Goal: Book appointment/travel/reservation

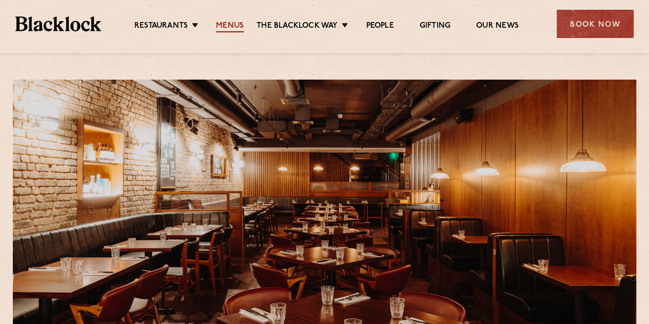
click at [225, 26] on link "Menus" at bounding box center [230, 26] width 28 height 11
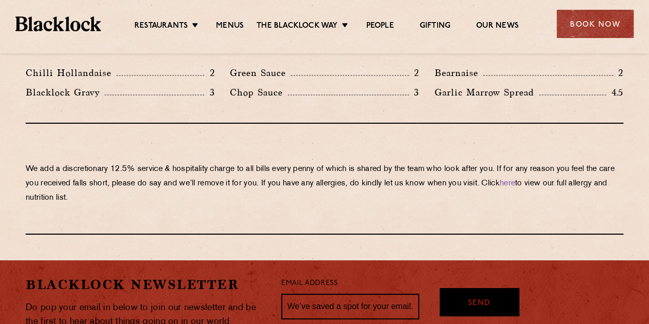
scroll to position [1590, 0]
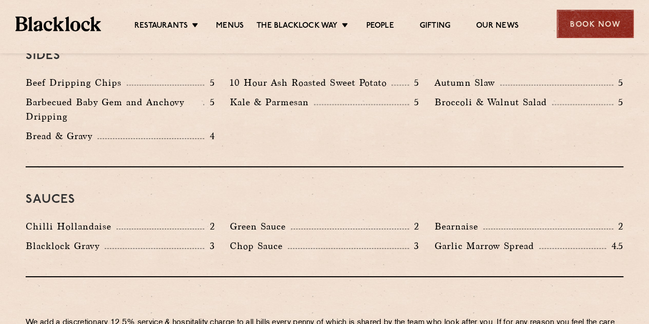
click at [565, 17] on div "Book Now" at bounding box center [594, 24] width 77 height 28
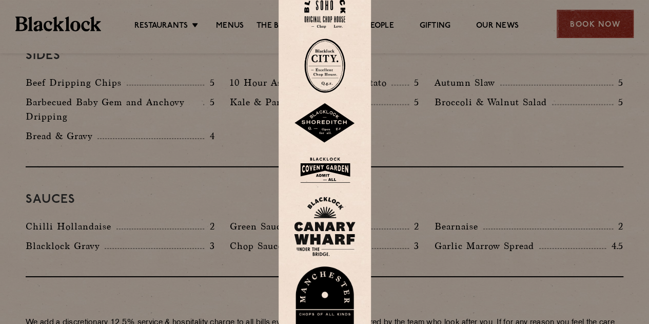
click at [591, 23] on div at bounding box center [324, 162] width 649 height 324
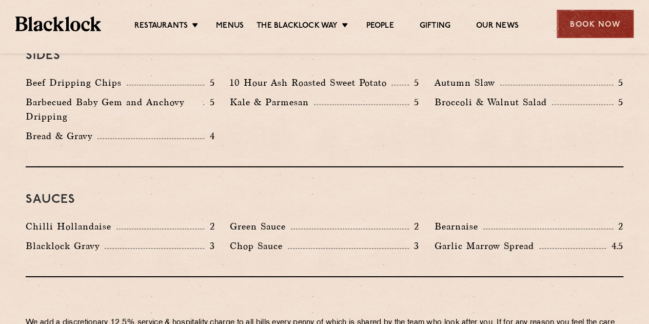
click at [597, 21] on div "Book Now" at bounding box center [594, 24] width 77 height 28
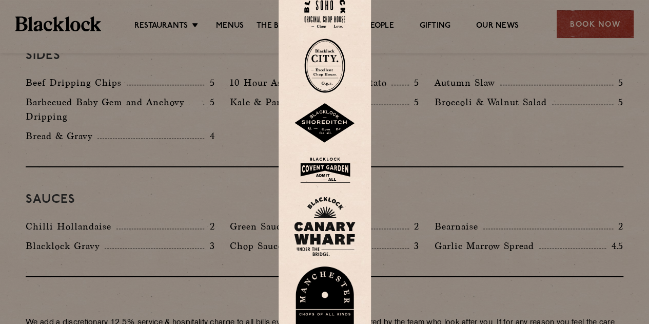
click at [326, 168] on img at bounding box center [325, 169] width 62 height 33
